Goal: Book appointment/travel/reservation

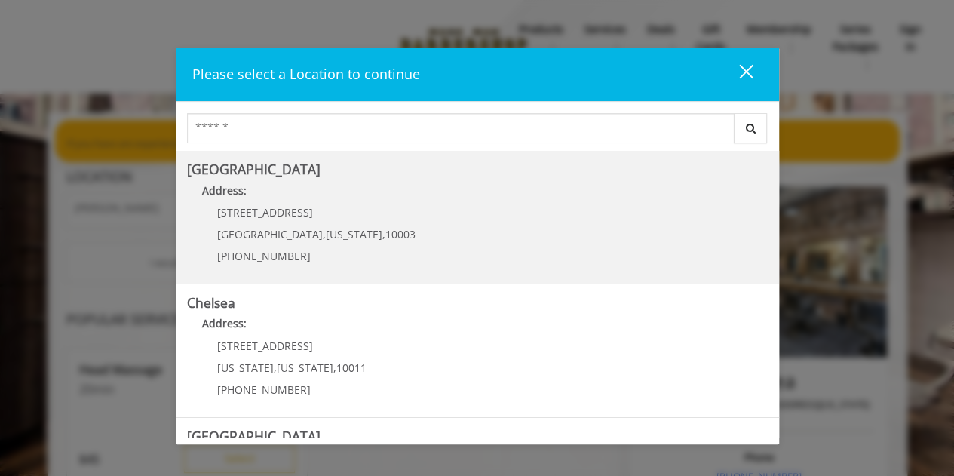
drag, startPoint x: 305, startPoint y: 194, endPoint x: 264, endPoint y: 180, distance: 42.9
click at [264, 180] on Village "Greenwich Village Address: 60 E 8th St Manhattan , New York , 10003 (212) 598-1…" at bounding box center [477, 217] width 581 height 110
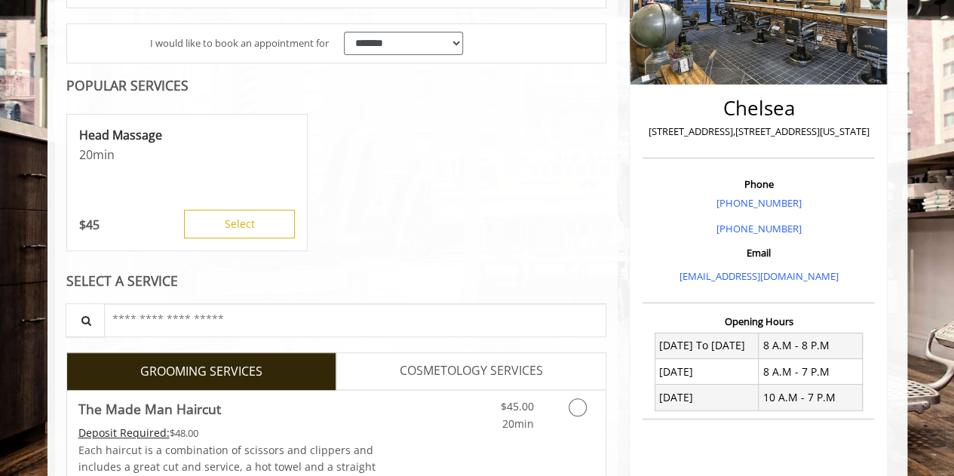
scroll to position [280, 0]
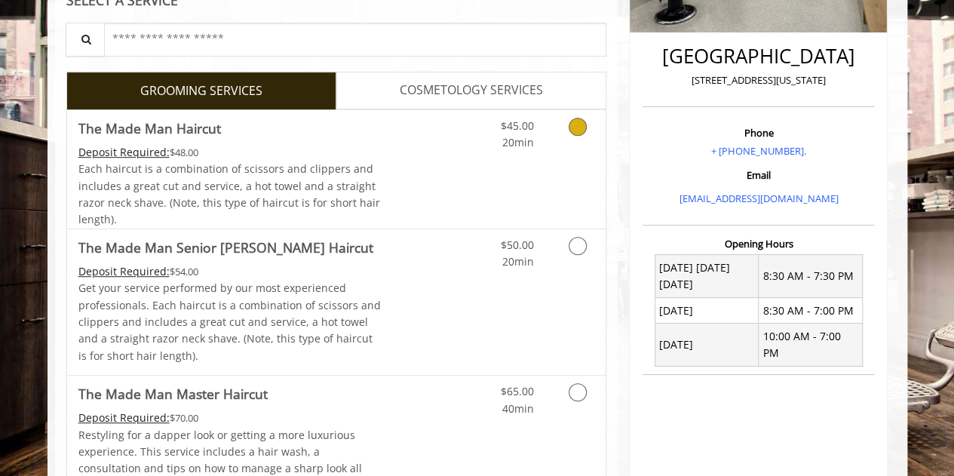
click at [426, 145] on link "Discounted Price" at bounding box center [426, 169] width 90 height 118
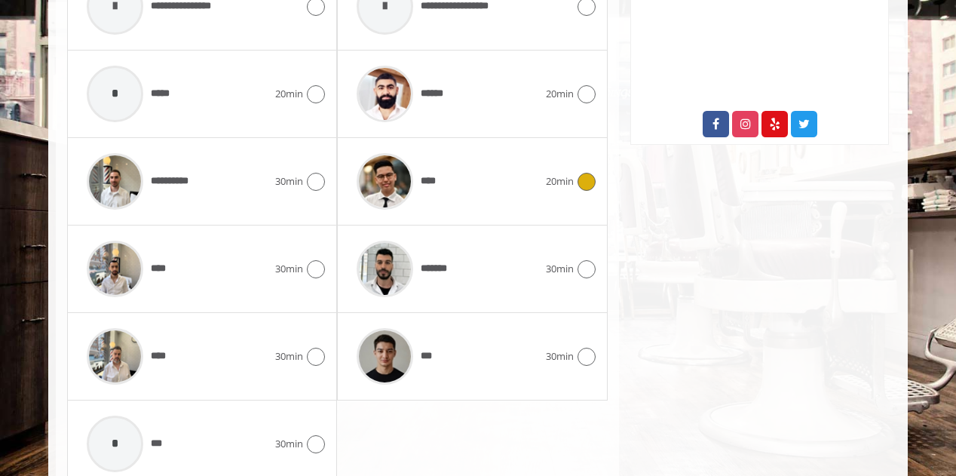
scroll to position [834, 0]
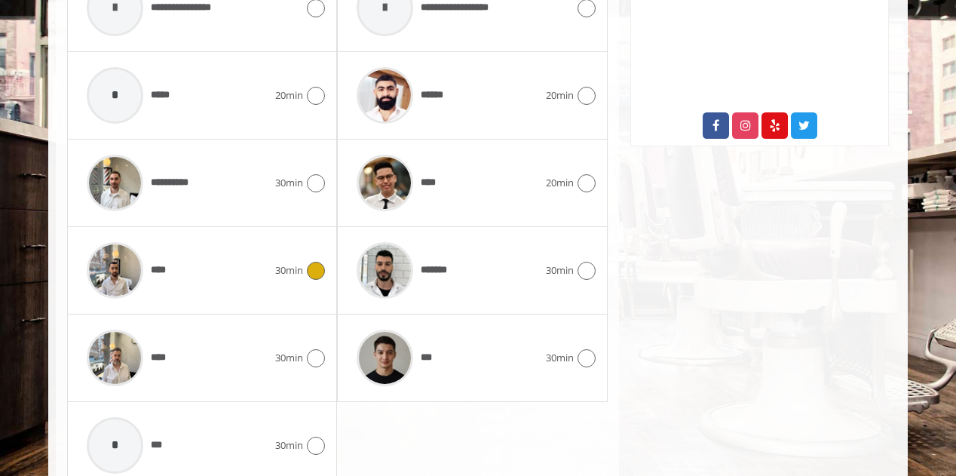
click at [250, 265] on div "****" at bounding box center [177, 270] width 196 height 72
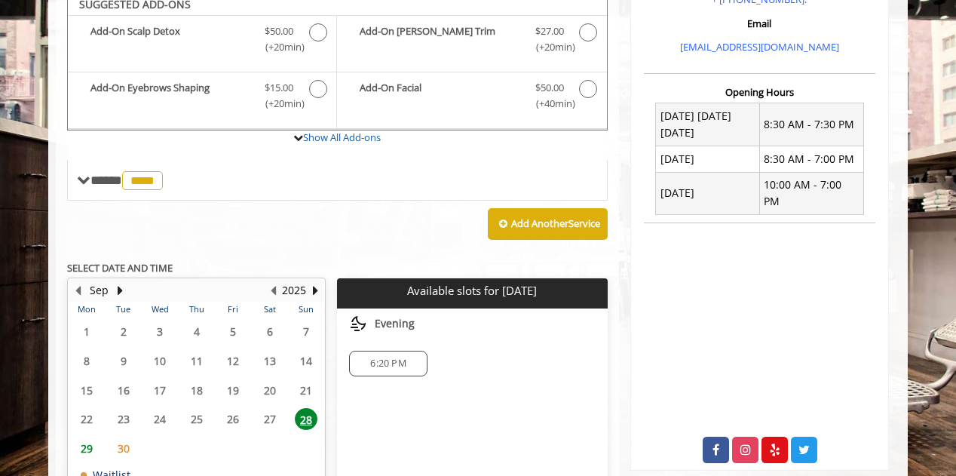
scroll to position [498, 0]
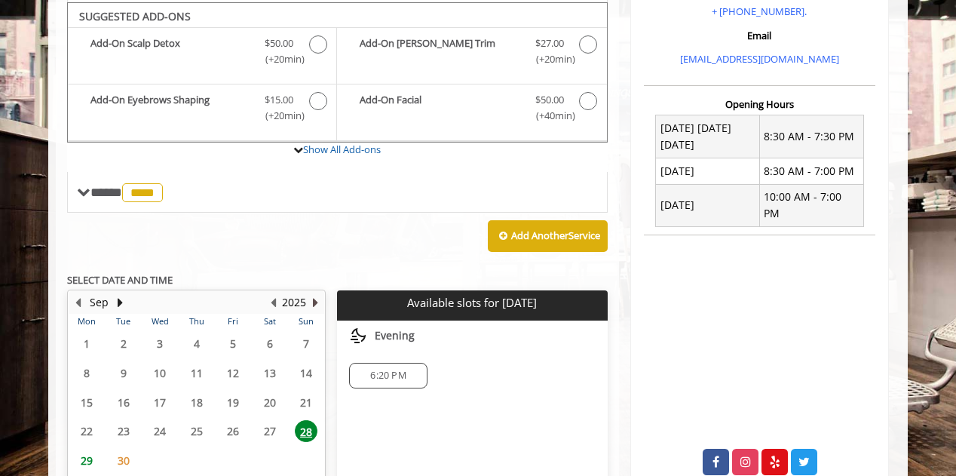
click at [315, 305] on button "Next Year" at bounding box center [315, 302] width 12 height 17
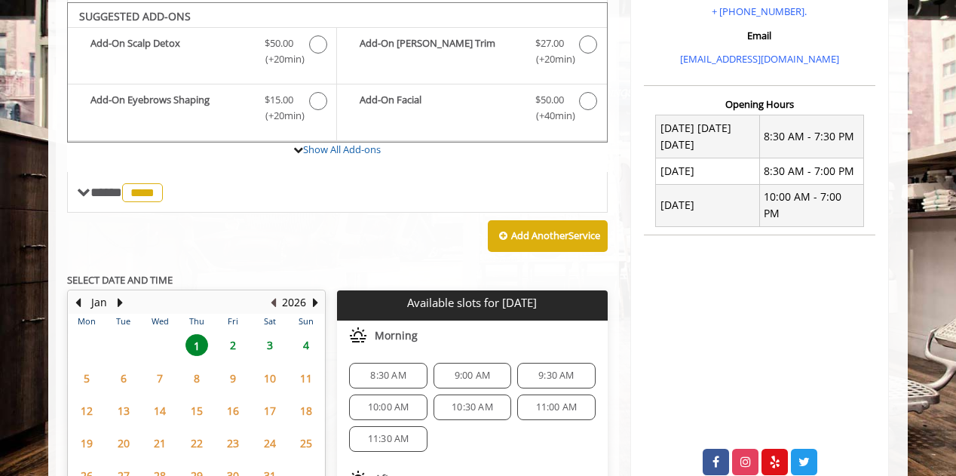
click at [277, 299] on button "Previous Year" at bounding box center [273, 302] width 12 height 17
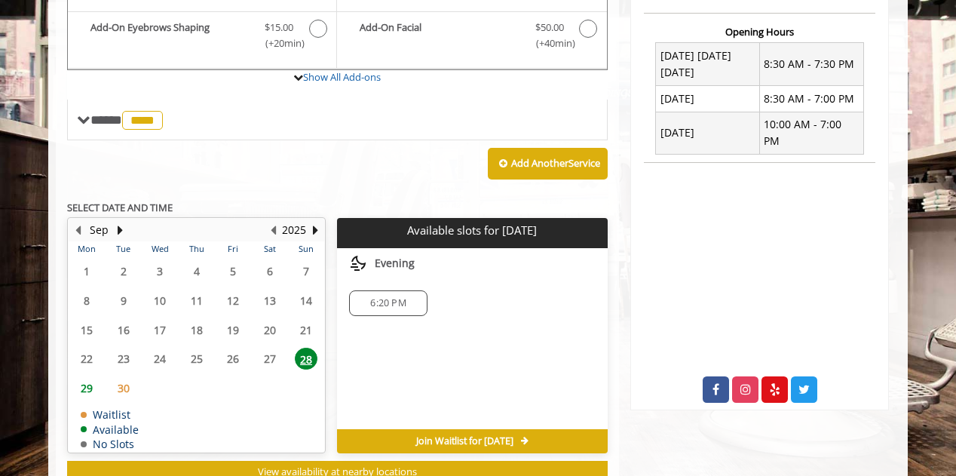
scroll to position [570, 0]
click at [123, 230] on button "Next Month" at bounding box center [120, 230] width 12 height 17
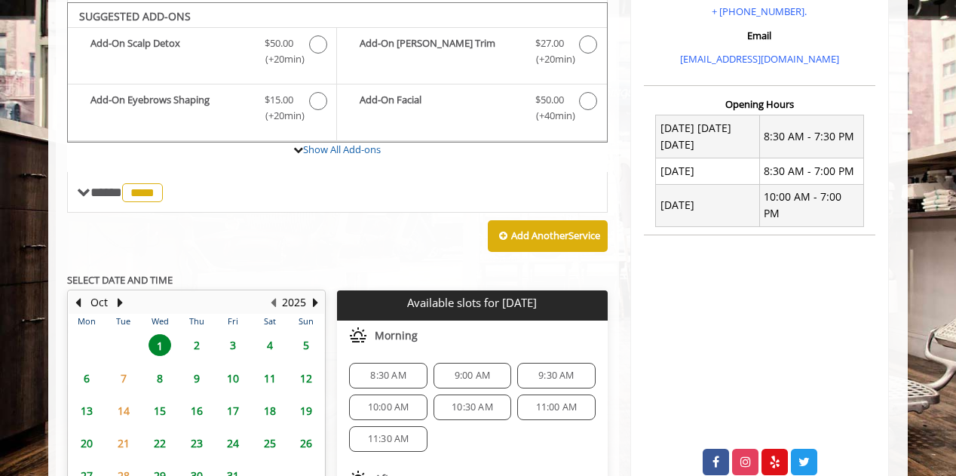
drag, startPoint x: 86, startPoint y: 299, endPoint x: 88, endPoint y: 384, distance: 85.2
click at [88, 384] on td "6" at bounding box center [87, 377] width 36 height 32
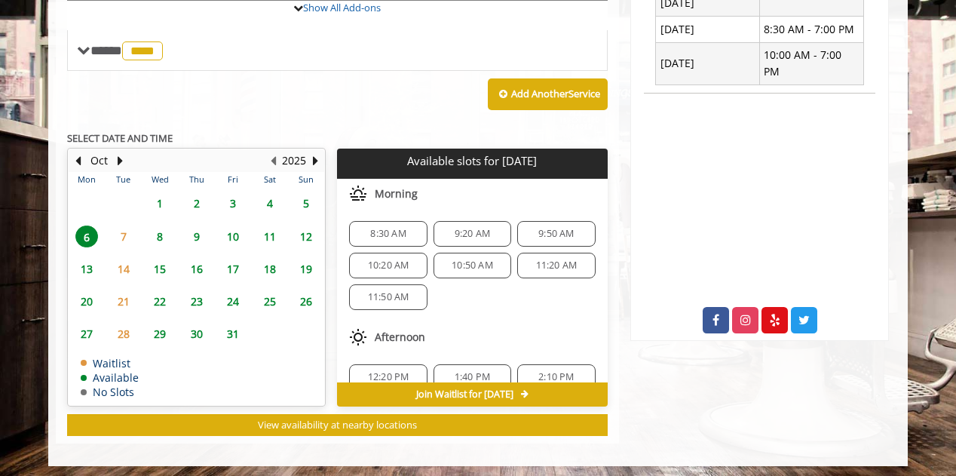
scroll to position [190, 0]
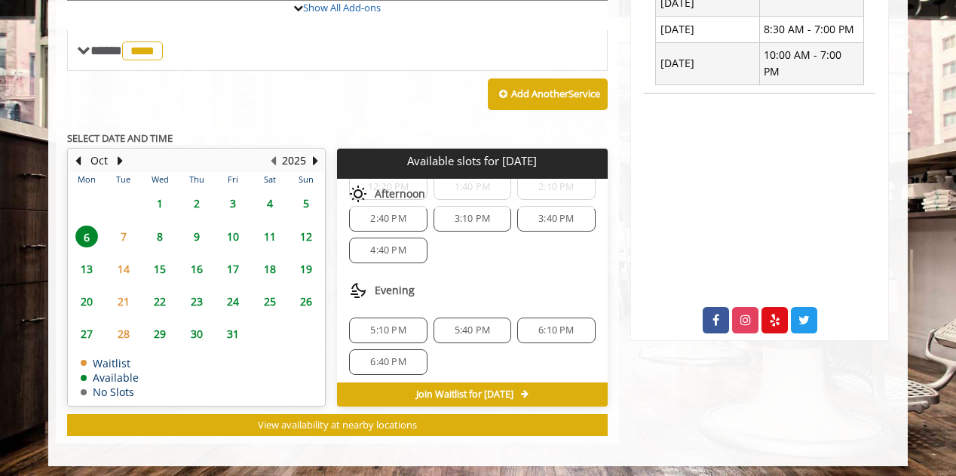
drag, startPoint x: 163, startPoint y: 230, endPoint x: 152, endPoint y: 228, distance: 11.5
click at [152, 228] on span "8" at bounding box center [160, 236] width 23 height 22
click at [390, 356] on span "6:40 PM" at bounding box center [387, 362] width 35 height 12
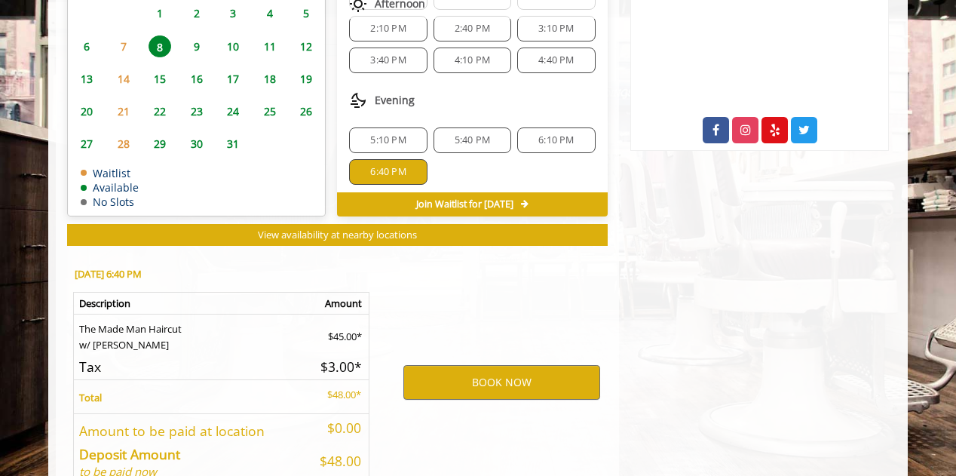
scroll to position [911, 0]
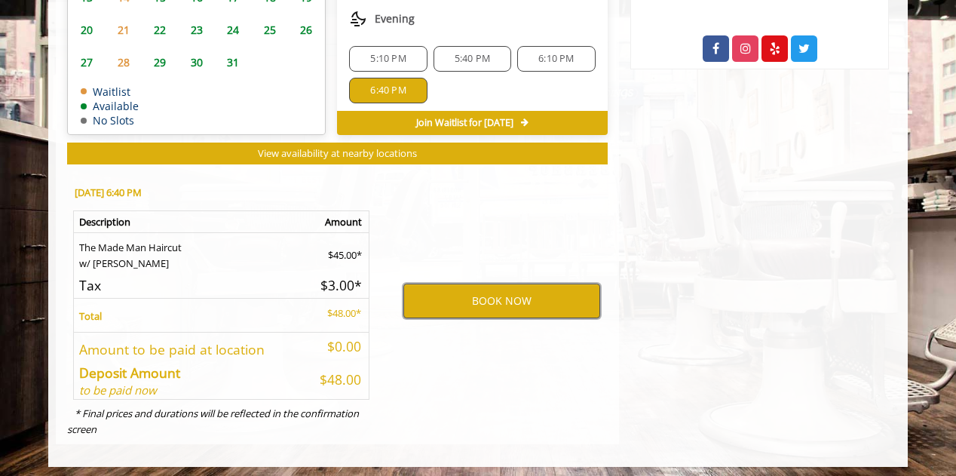
click at [499, 300] on button "BOOK NOW" at bounding box center [501, 300] width 197 height 35
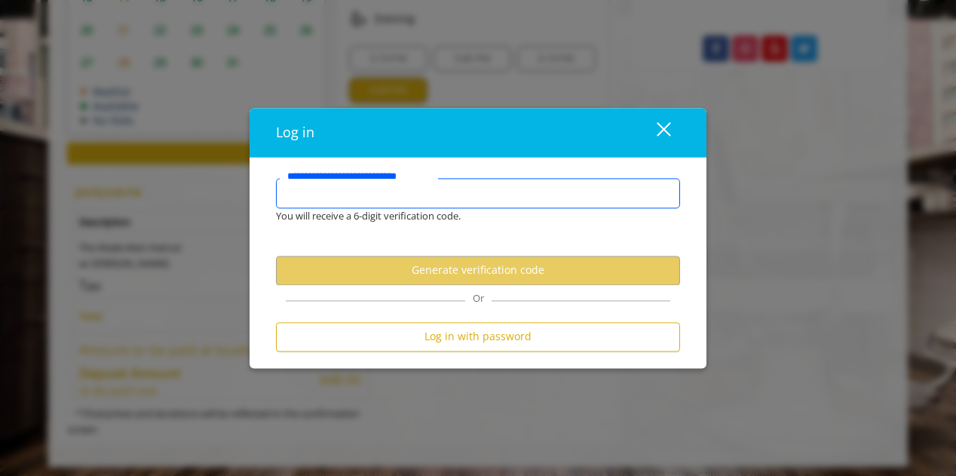
click at [510, 193] on input "**********" at bounding box center [478, 193] width 404 height 30
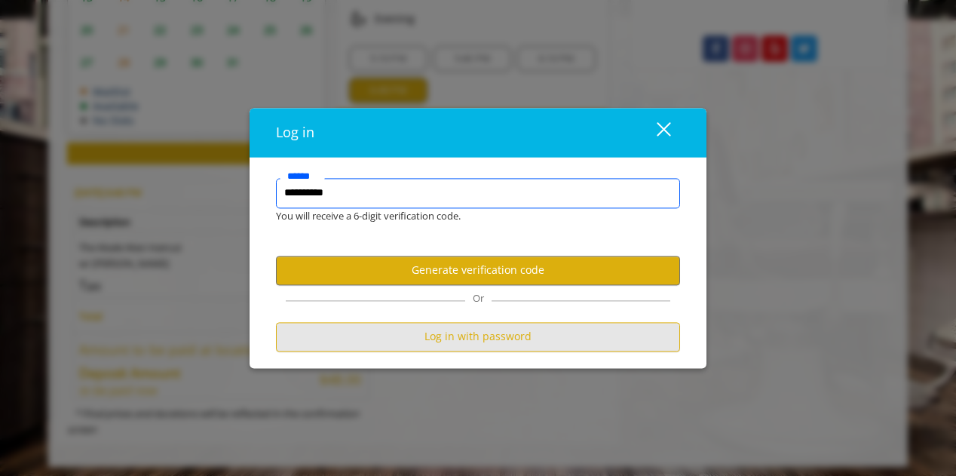
type input "**********"
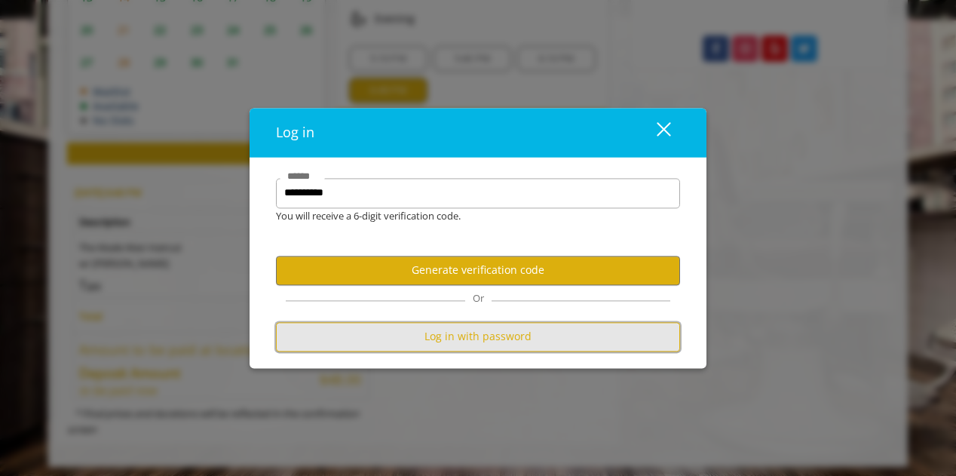
click at [449, 331] on button "Log in with password" at bounding box center [478, 336] width 404 height 29
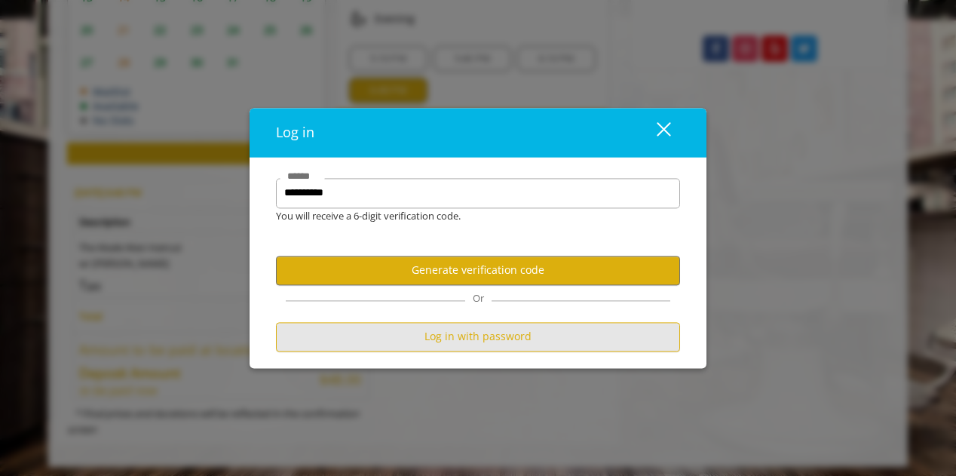
scroll to position [0, 0]
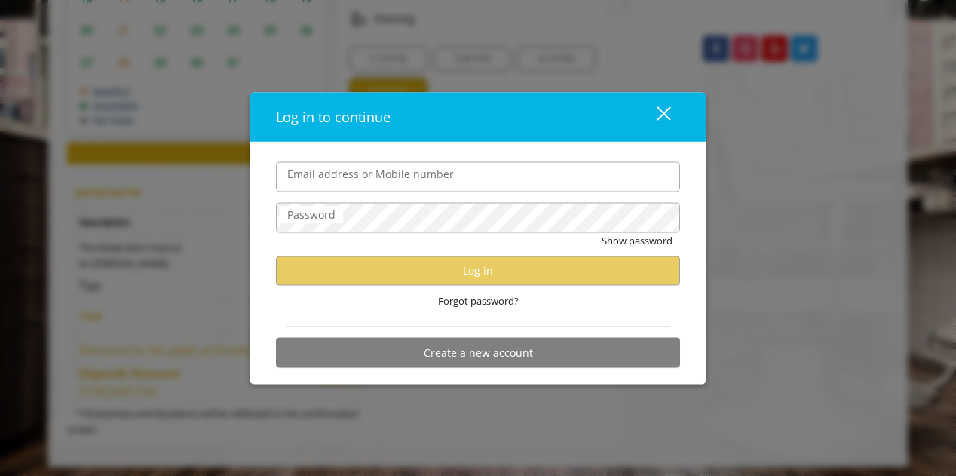
type input "**********"
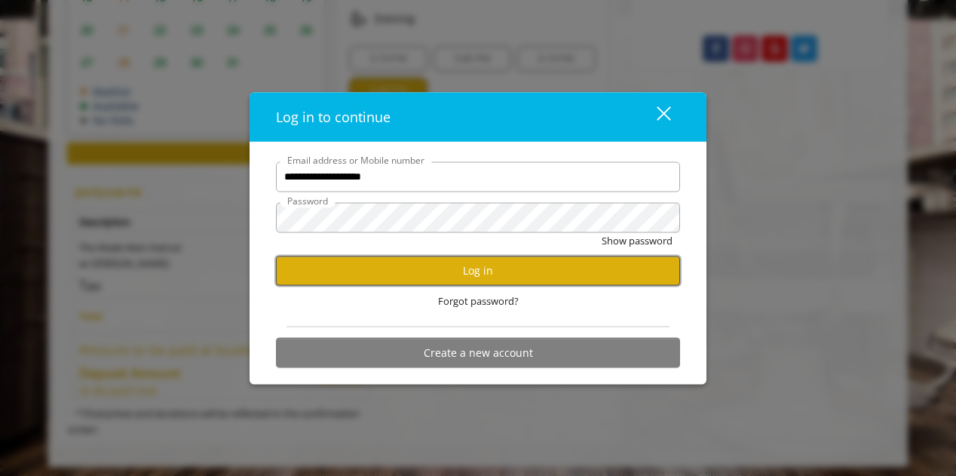
click at [446, 265] on button "Log in" at bounding box center [478, 270] width 404 height 29
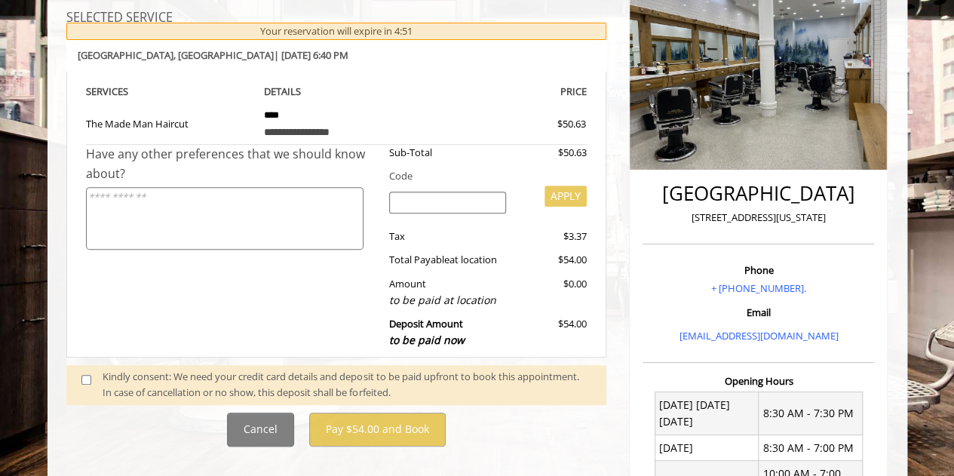
scroll to position [220, 0]
click at [293, 378] on div "Kindly consent: We need your credit card details and deposit to be paid upfront…" at bounding box center [347, 385] width 489 height 32
click at [81, 385] on span at bounding box center [92, 385] width 44 height 32
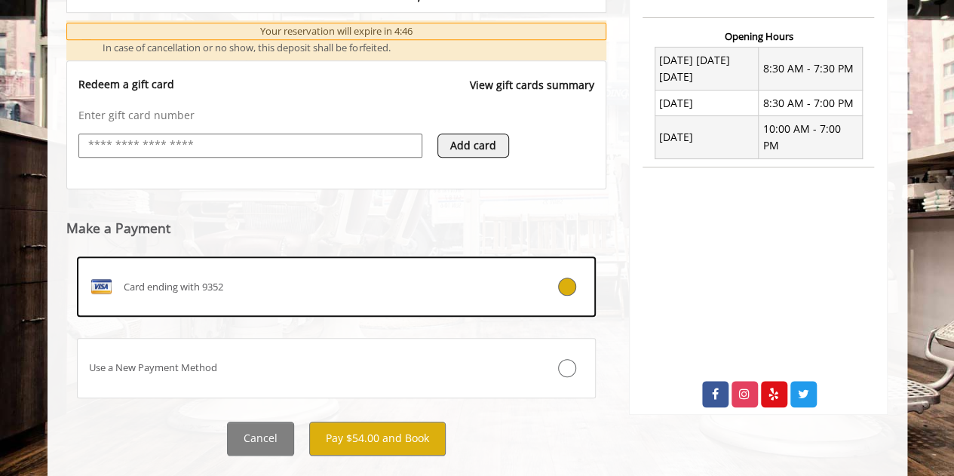
scroll to position [595, 0]
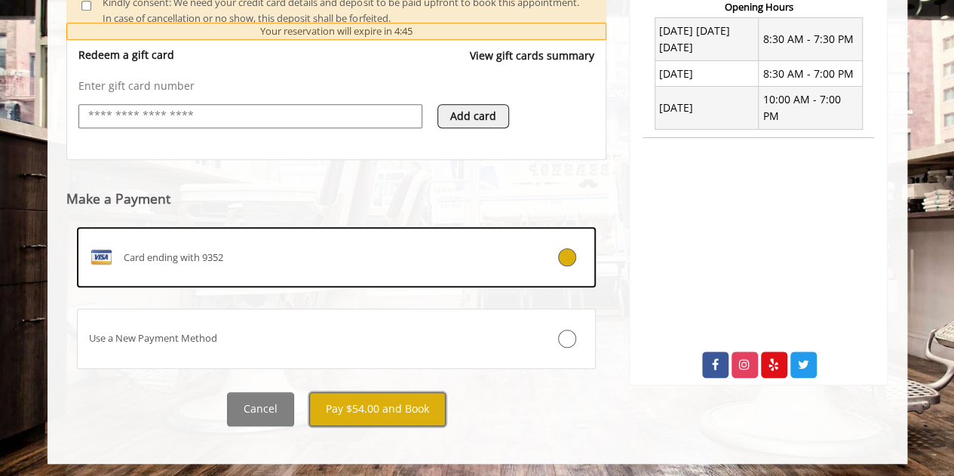
click at [418, 412] on button "Pay $54.00 and Book" at bounding box center [377, 409] width 136 height 34
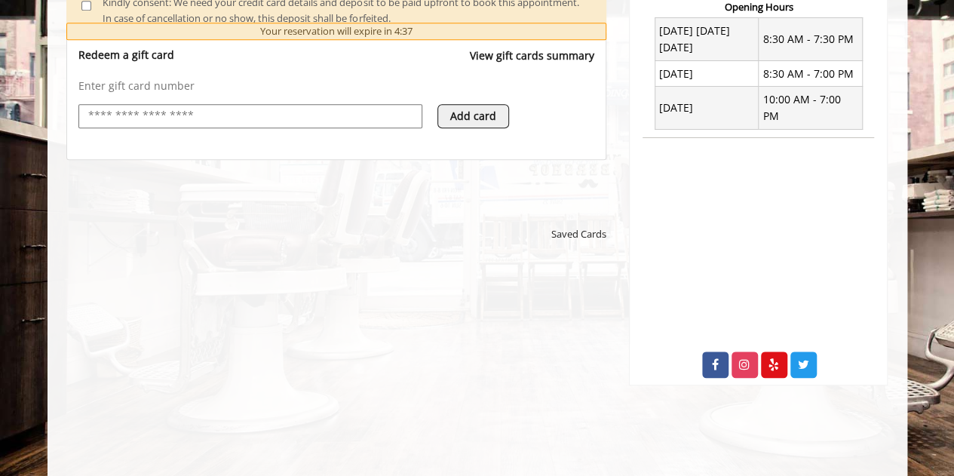
scroll to position [626, 0]
